Goal: Information Seeking & Learning: Learn about a topic

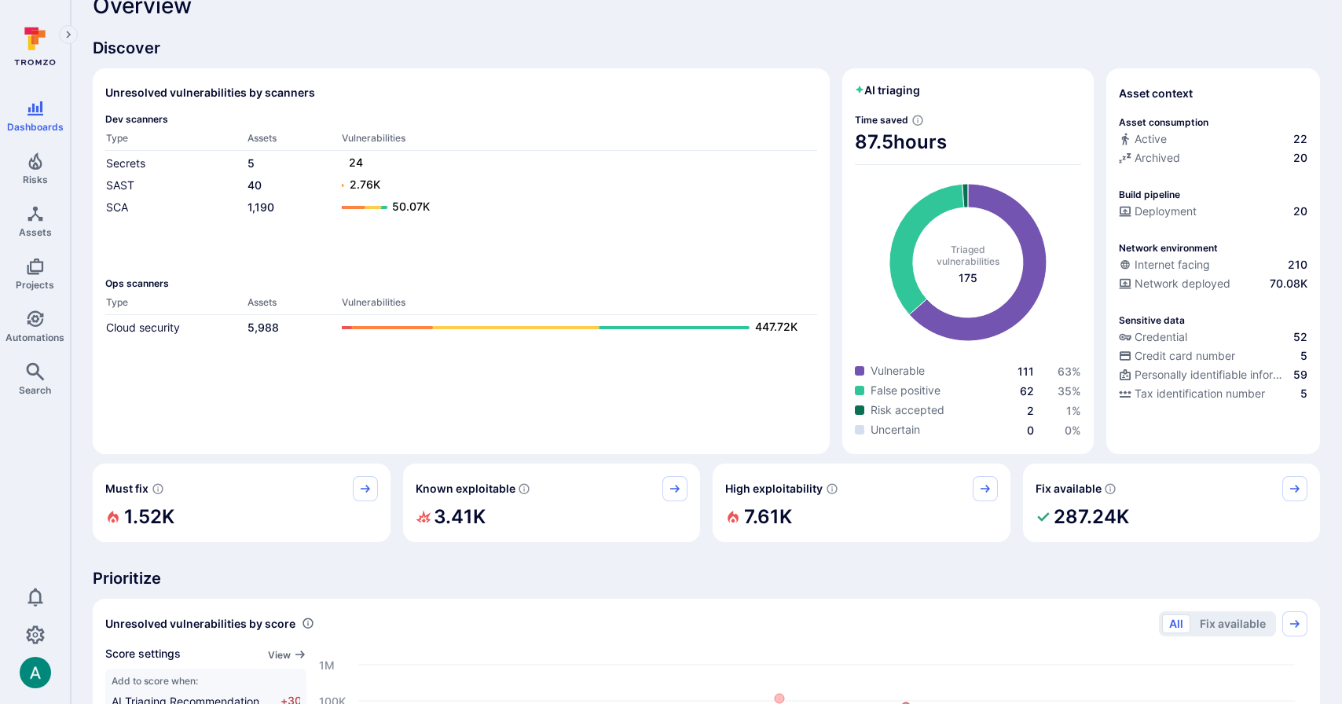
scroll to position [31, 0]
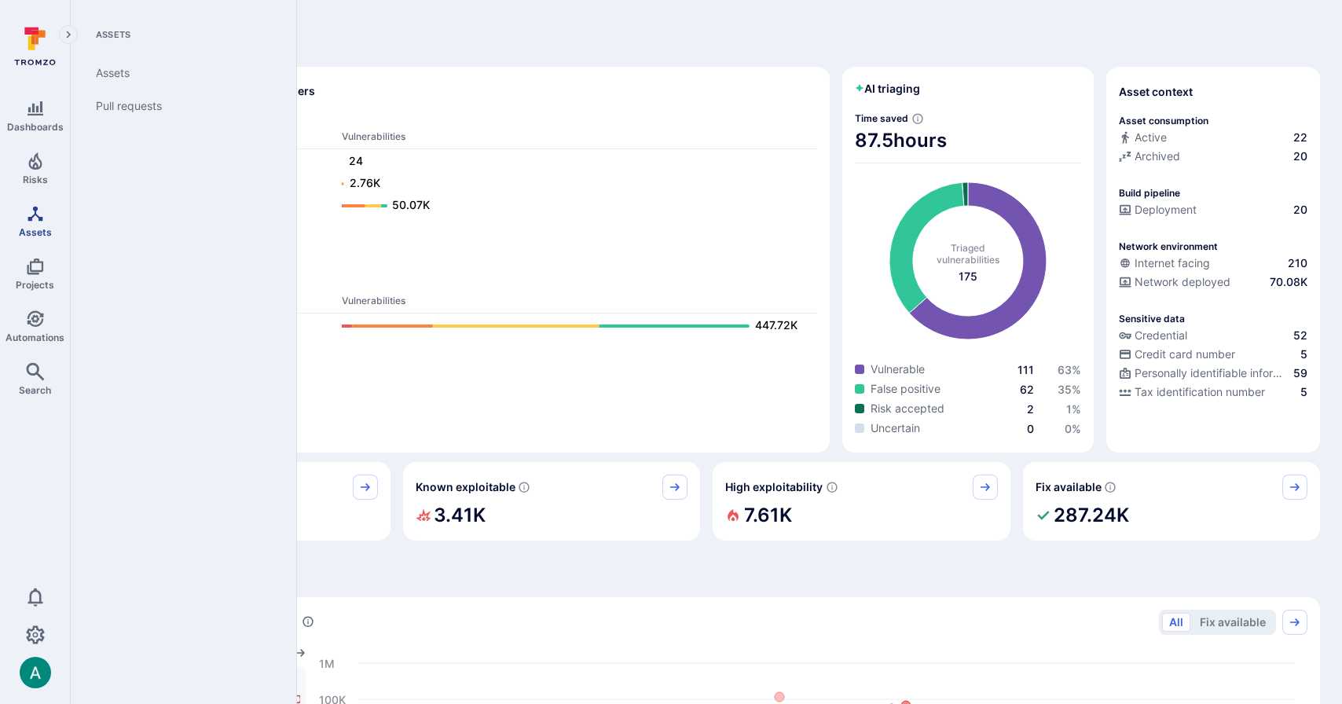
click at [39, 224] on link "Assets" at bounding box center [35, 221] width 70 height 46
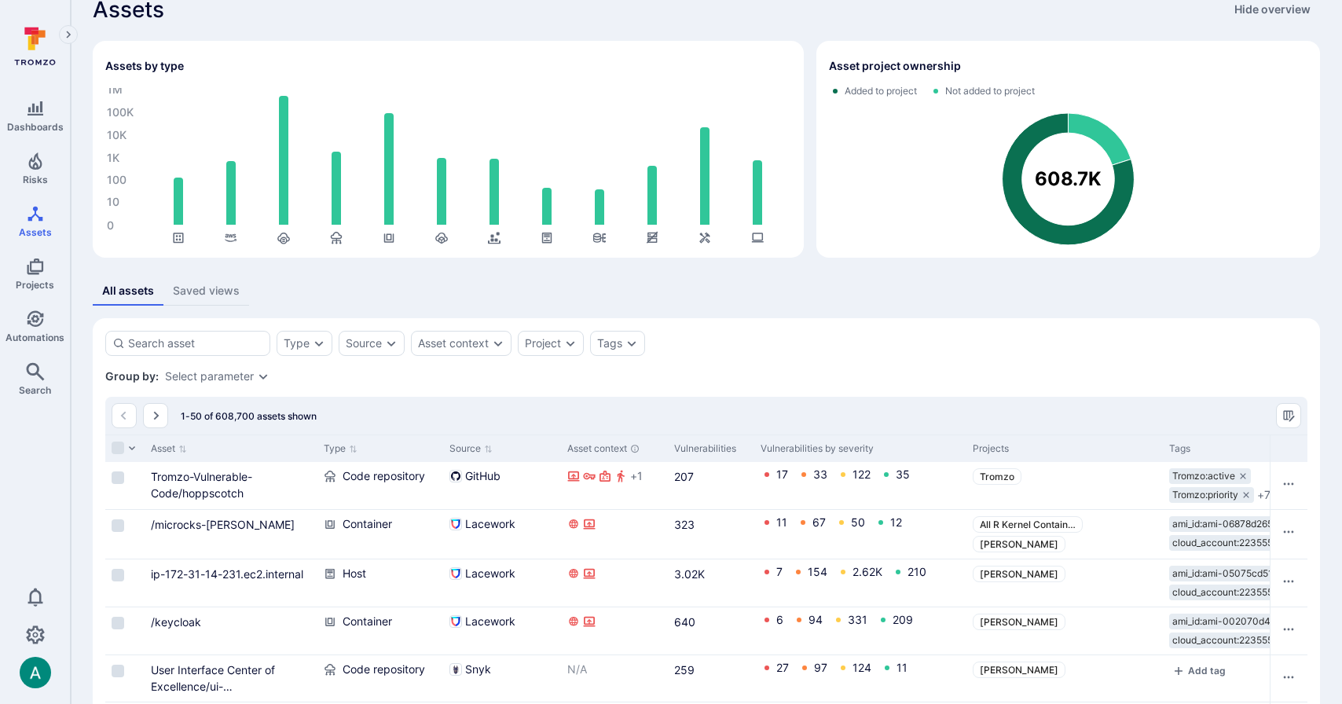
click at [635, 296] on div "All assets Saved views" at bounding box center [706, 291] width 1227 height 29
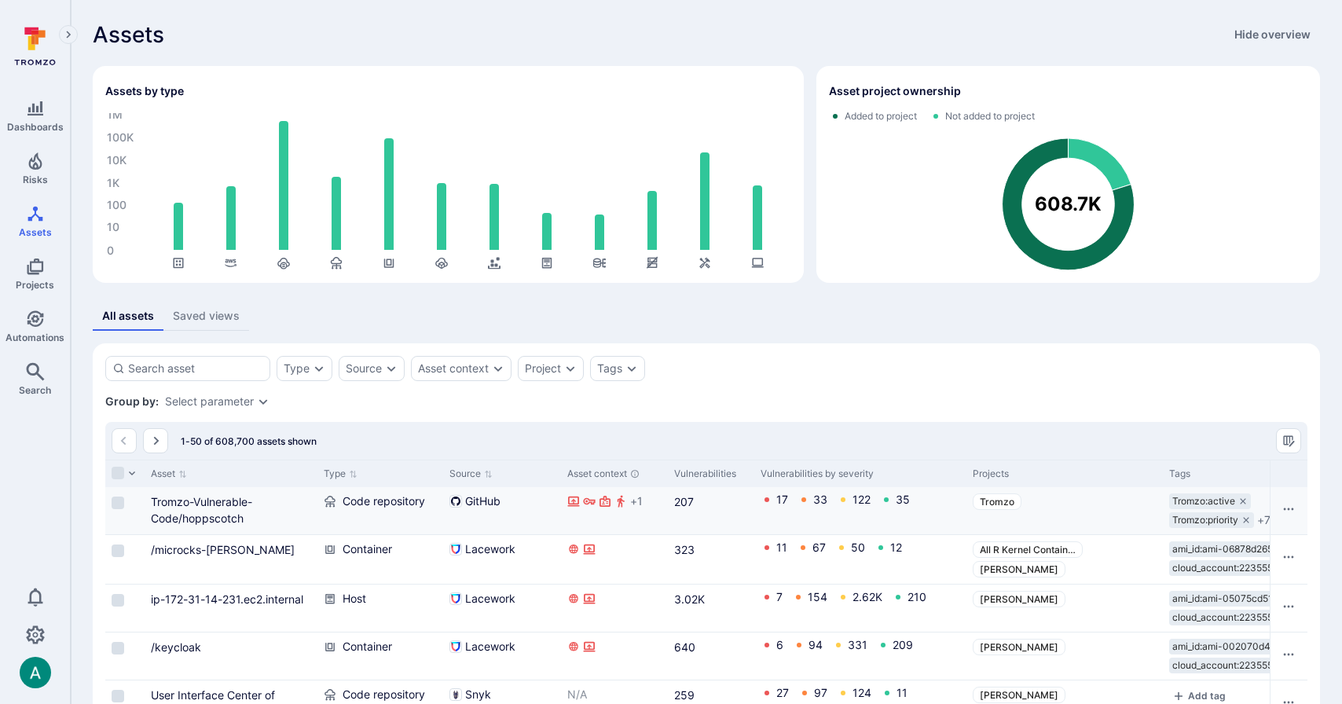
scroll to position [1, 0]
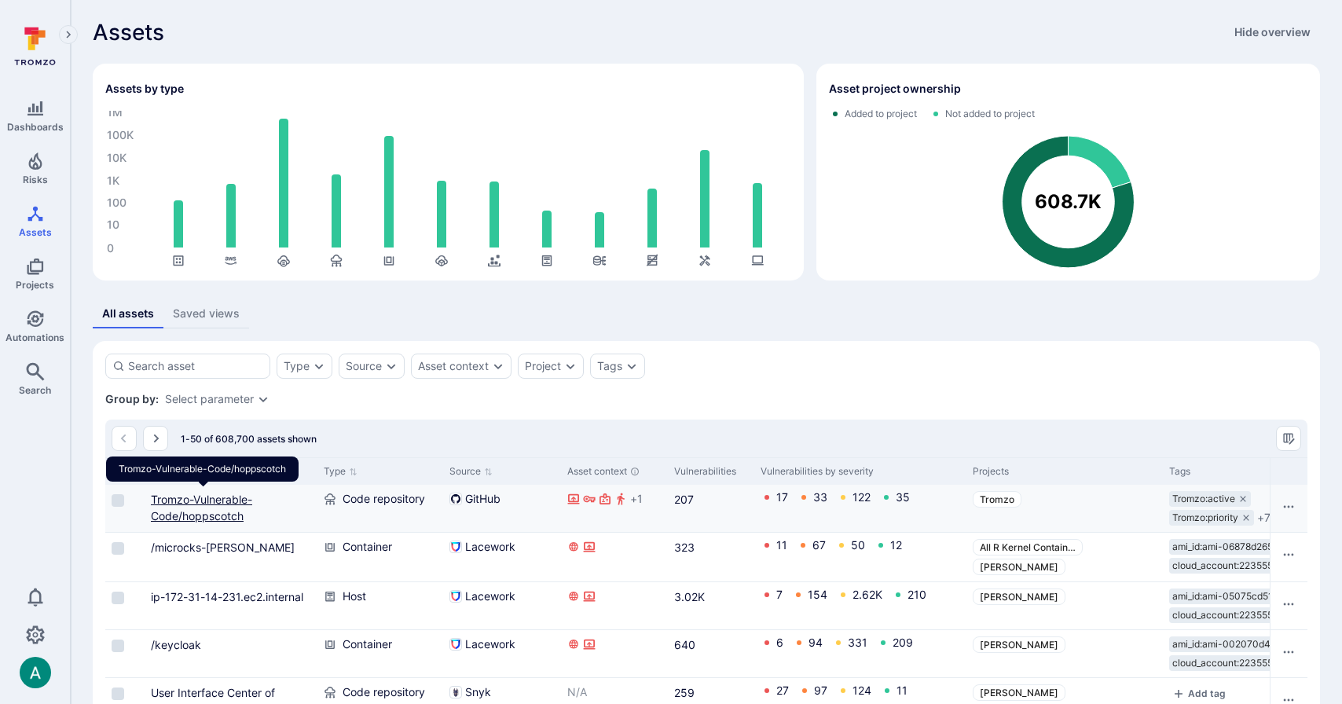
click at [218, 501] on link "Tromzo-Vulnerable-Code/hoppscotch" at bounding box center [201, 508] width 101 height 30
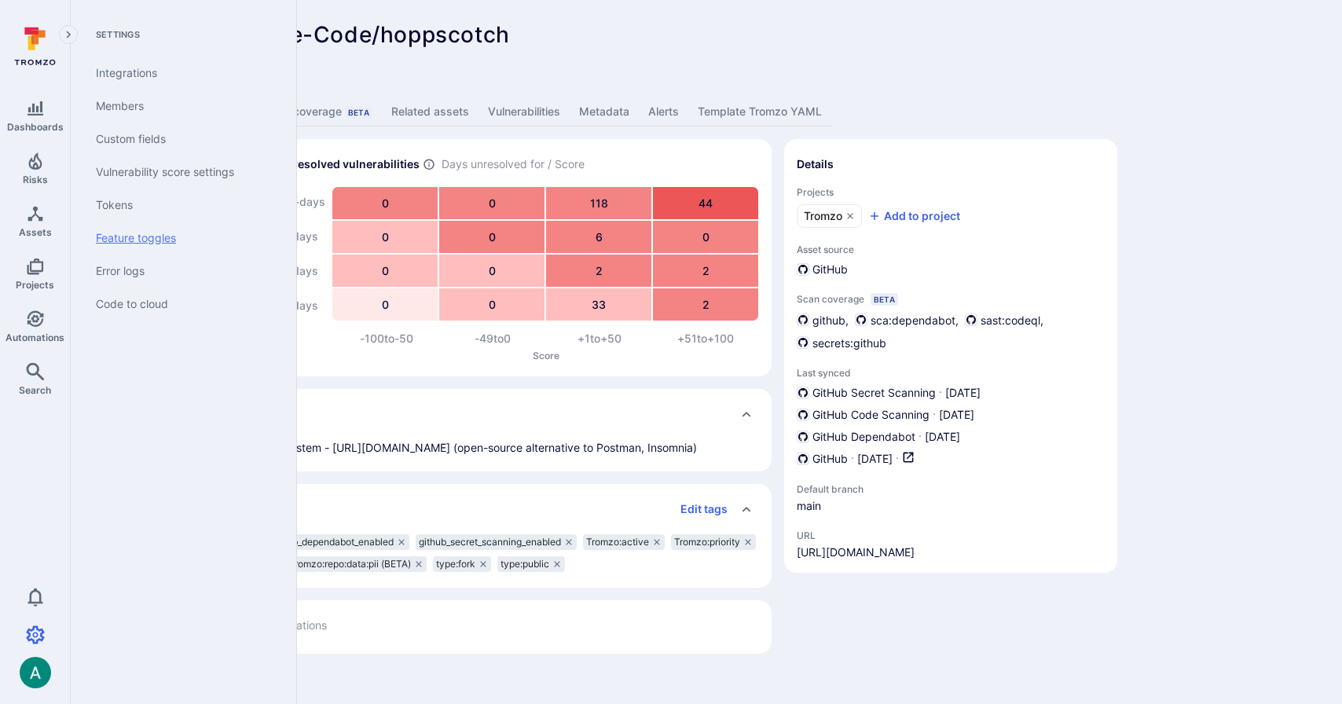
click at [134, 235] on link "Feature toggles" at bounding box center [180, 238] width 194 height 33
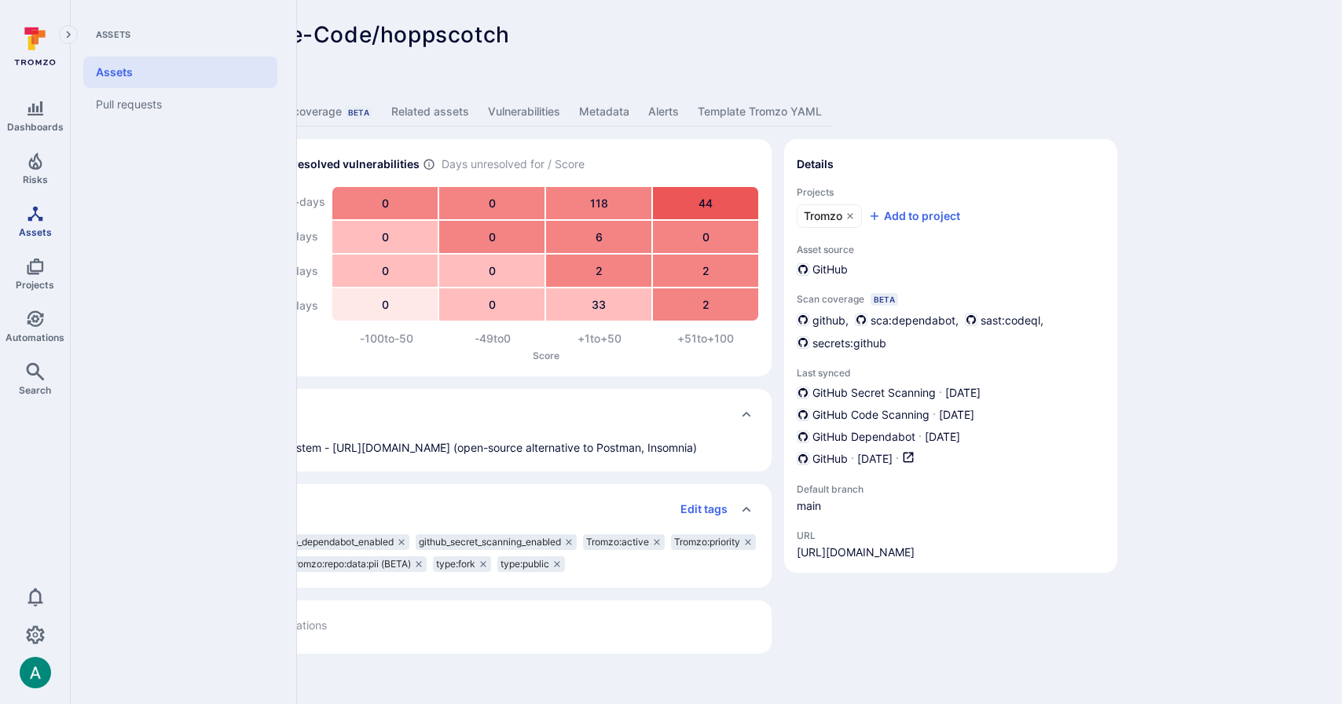
click at [49, 227] on span "Assets" at bounding box center [35, 232] width 33 height 12
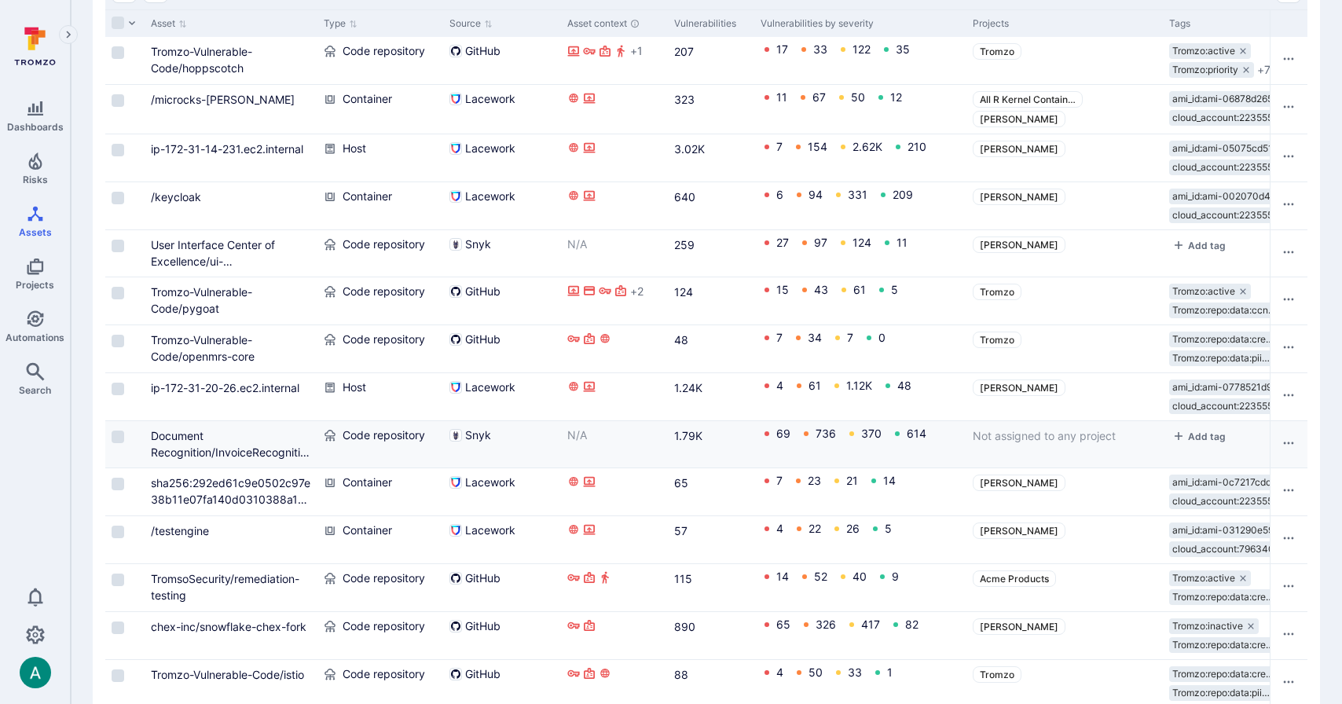
scroll to position [527, 0]
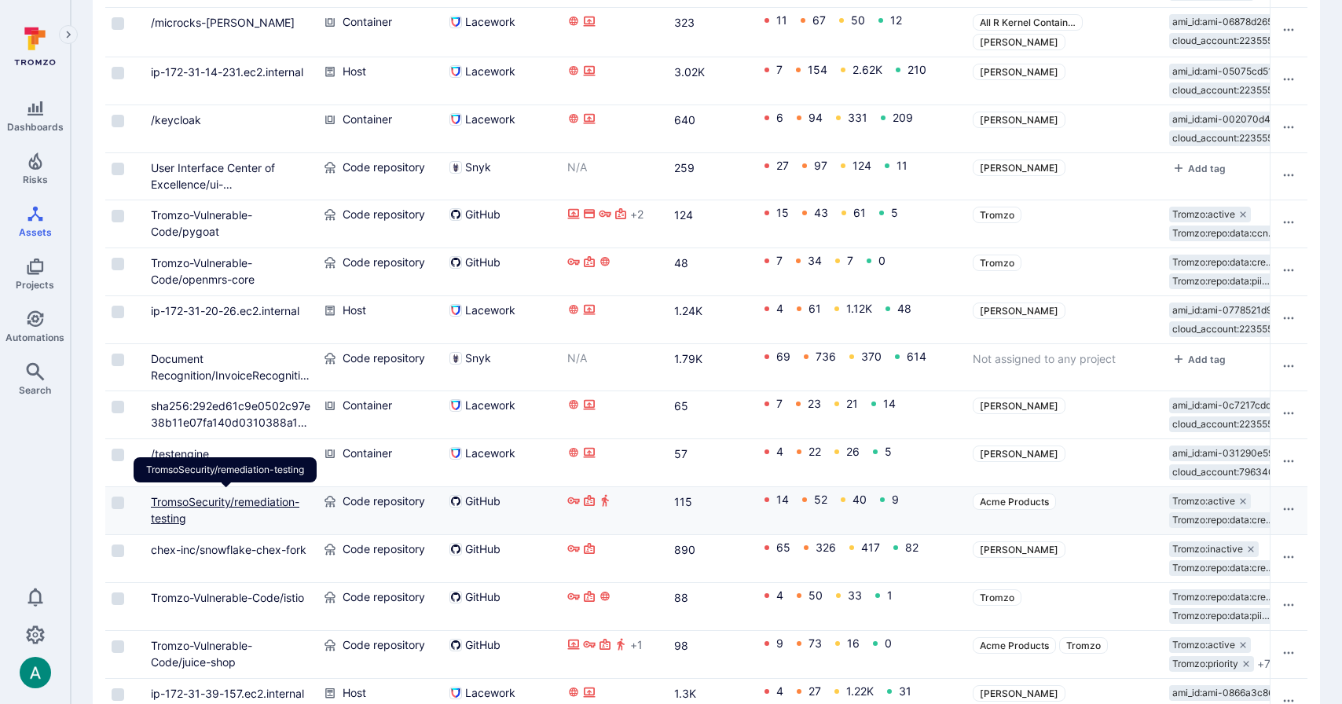
click at [252, 499] on link "TromsoSecurity/remediation-testing" at bounding box center [225, 510] width 149 height 30
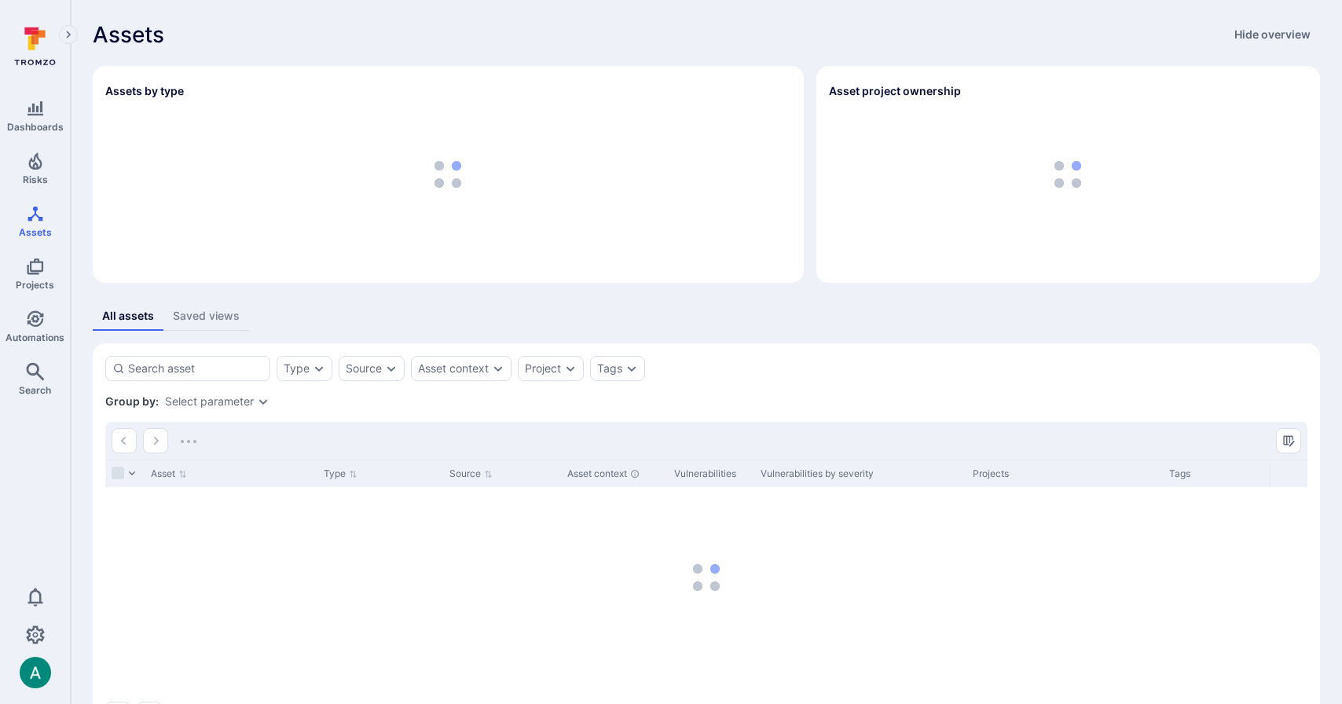
scroll to position [57, 0]
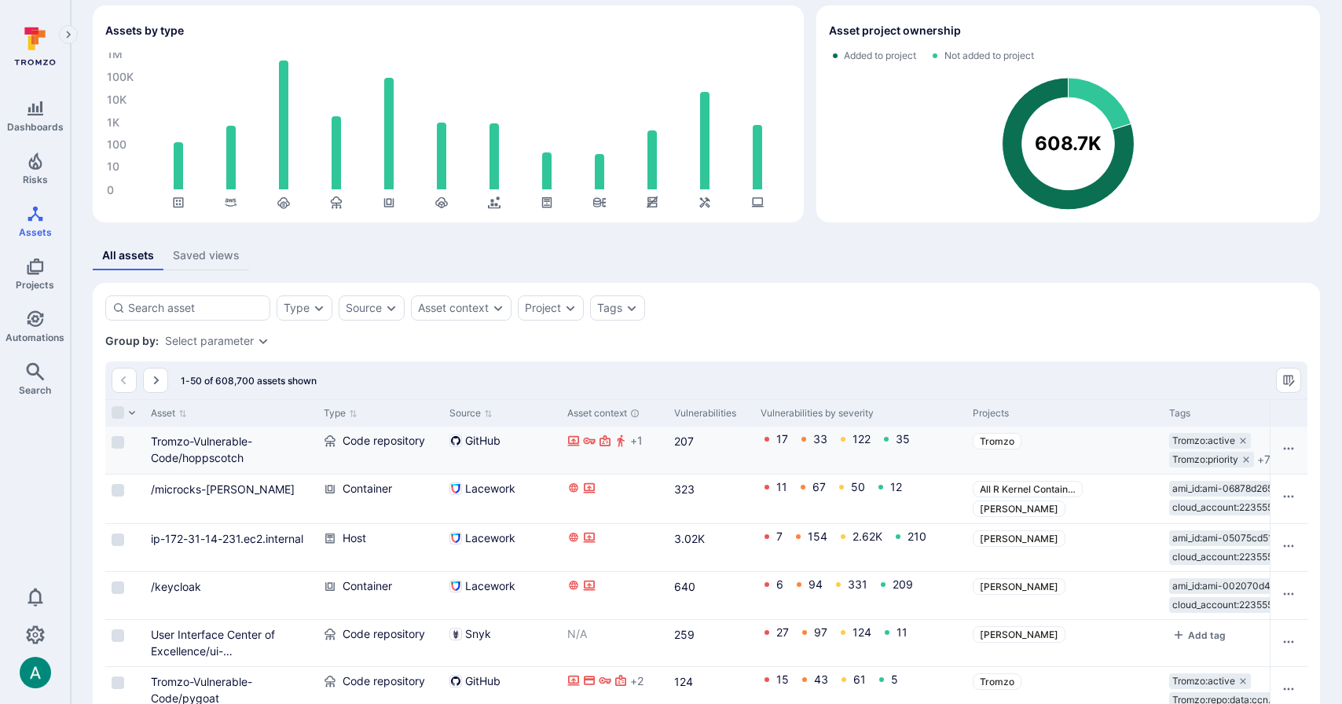
click at [211, 449] on div "Tromzo-Vulnerable-Code/hoppscotch" at bounding box center [231, 449] width 160 height 33
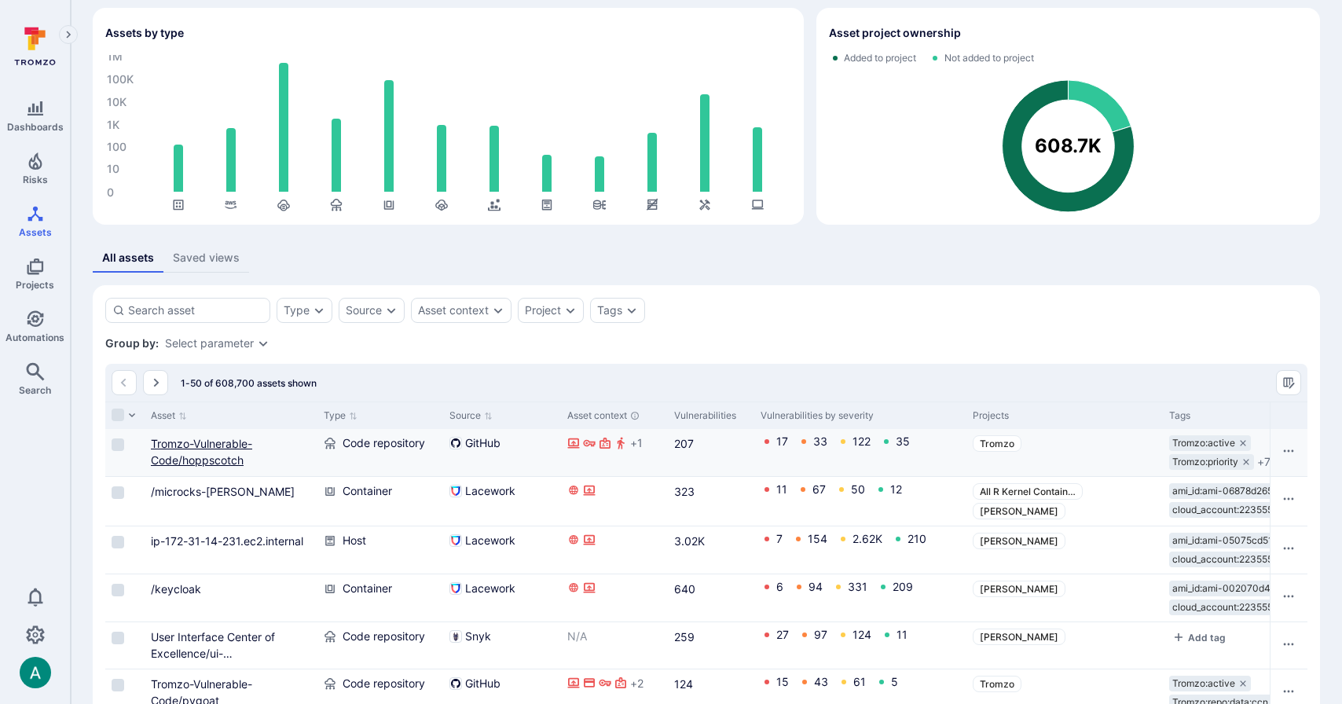
click at [215, 439] on link "Tromzo-Vulnerable-Code/hoppscotch" at bounding box center [201, 452] width 101 height 30
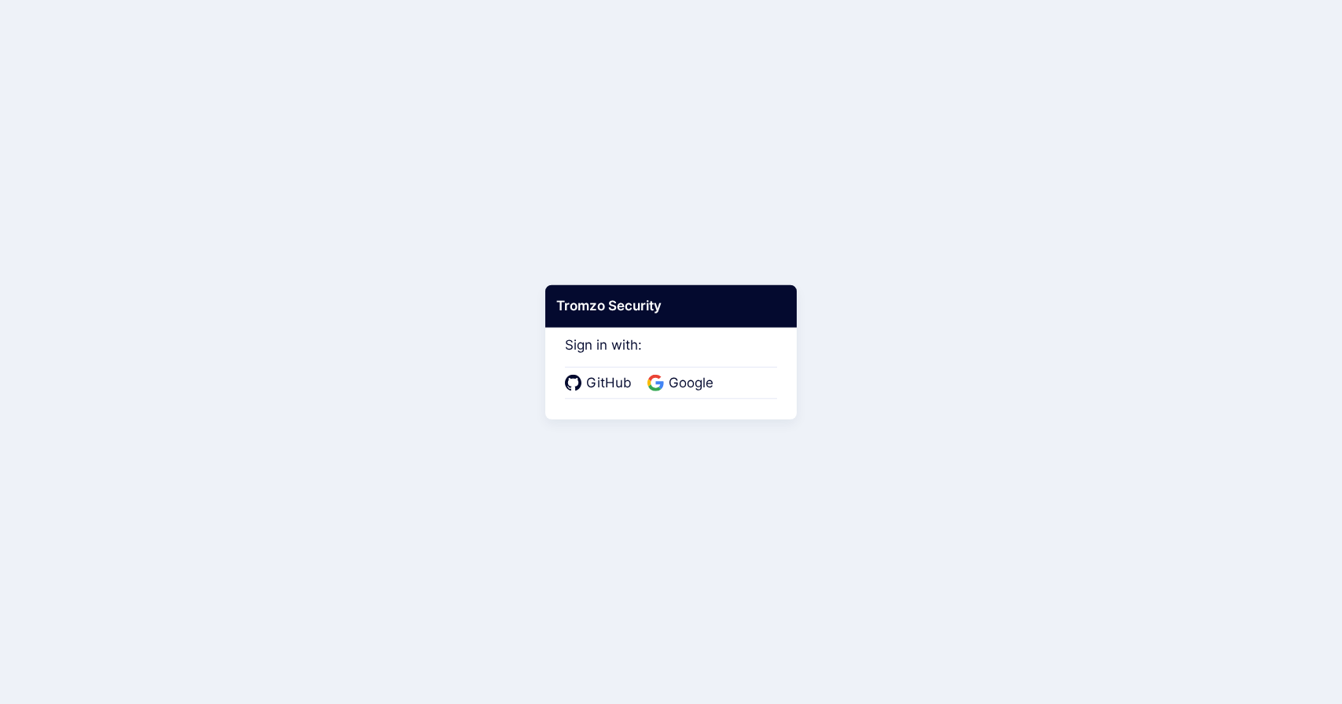
drag, startPoint x: 863, startPoint y: 388, endPoint x: 772, endPoint y: 383, distance: 90.5
click at [804, 383] on body "Tromzo Security Sign in with: GitHub Google" at bounding box center [671, 352] width 1342 height 704
click at [688, 382] on span "Google" at bounding box center [691, 383] width 54 height 20
